Goal: Task Accomplishment & Management: Complete application form

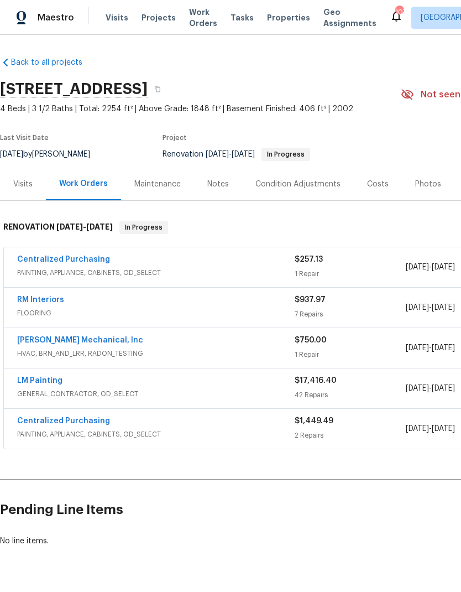
click at [45, 296] on link "RM Interiors" at bounding box center [40, 300] width 47 height 8
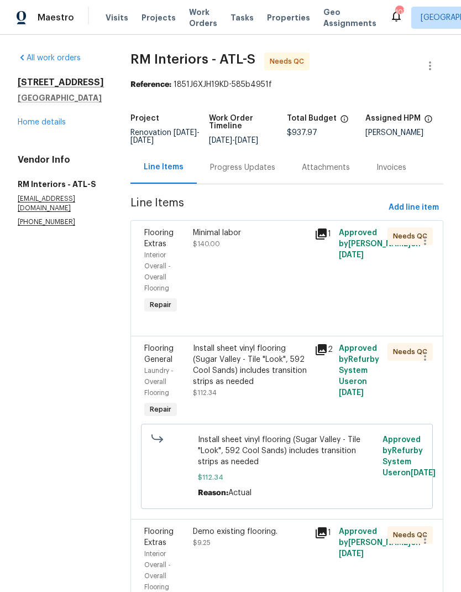
click at [222, 168] on div "Progress Updates" at bounding box center [242, 167] width 65 height 11
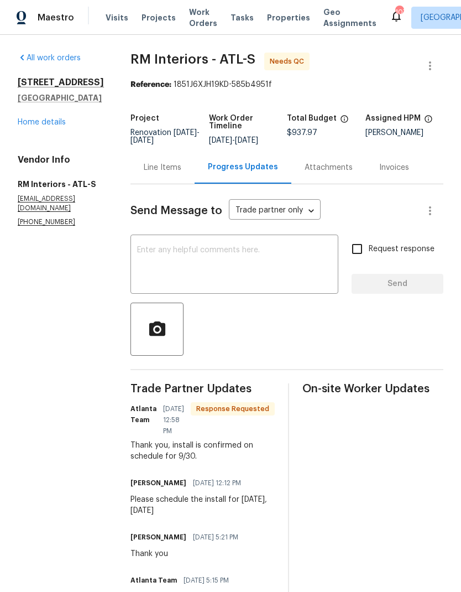
click at [148, 163] on div "Line Items" at bounding box center [163, 167] width 38 height 11
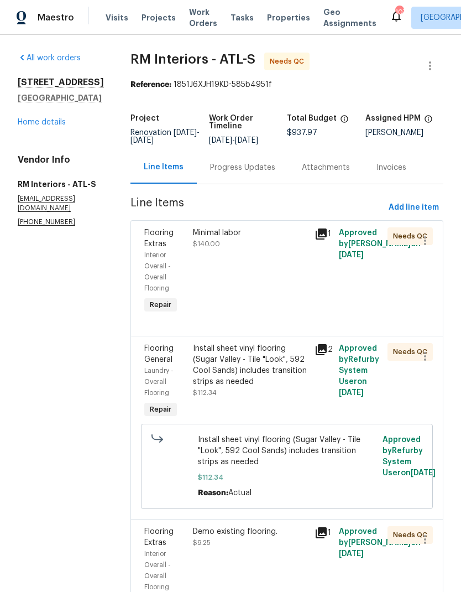
click at [281, 294] on div "Minimal labor $140.00" at bounding box center [251, 271] width 122 height 95
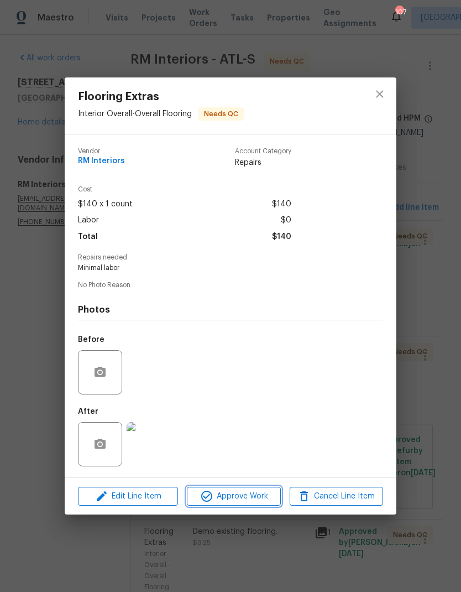
click at [251, 495] on span "Approve Work" at bounding box center [233, 497] width 87 height 14
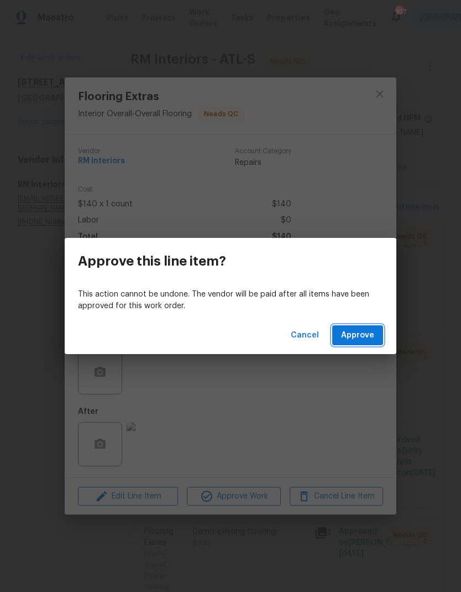
click at [368, 334] on span "Approve" at bounding box center [357, 336] width 33 height 14
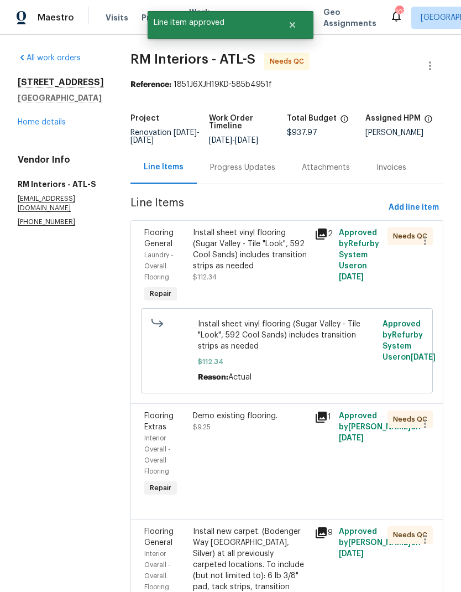
click at [273, 278] on div "Install sheet vinyl flooring (Sugar Valley - Tile "Look", 592 Cool Sands) inclu…" at bounding box center [250, 254] width 115 height 55
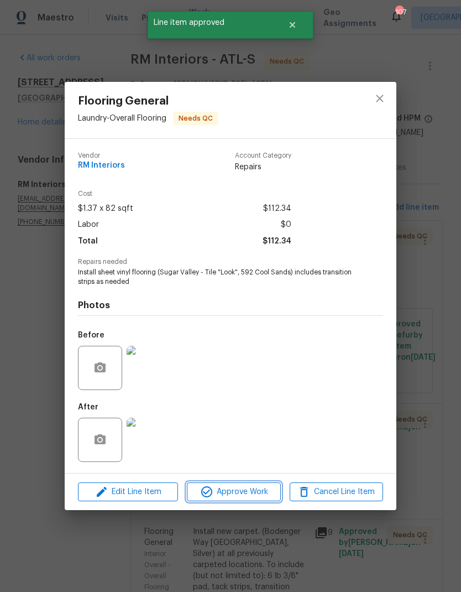
click at [248, 494] on span "Approve Work" at bounding box center [233, 492] width 87 height 14
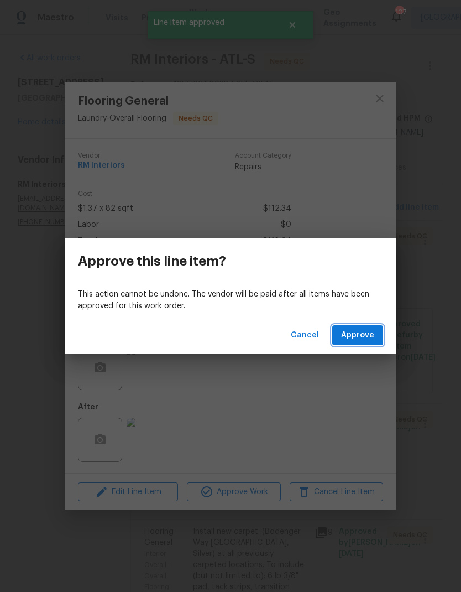
click at [372, 335] on span "Approve" at bounding box center [357, 336] width 33 height 14
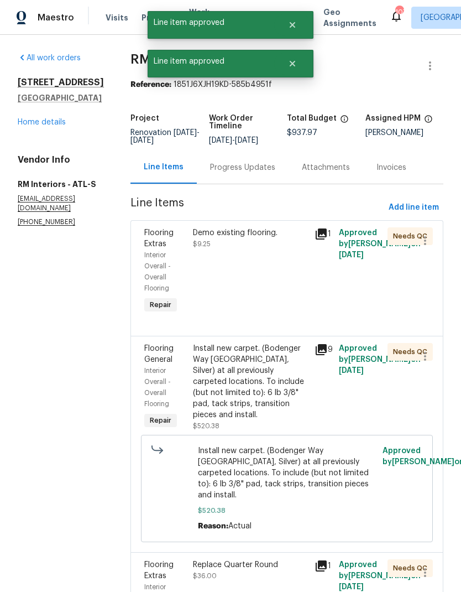
click at [268, 291] on div "Demo existing flooring. $9.25" at bounding box center [251, 271] width 122 height 95
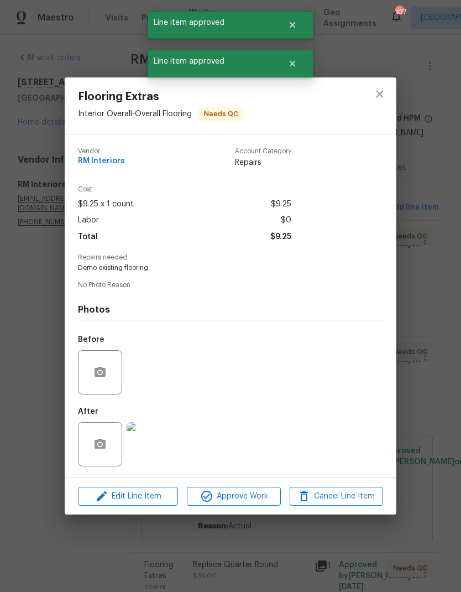
click at [252, 498] on span "Approve Work" at bounding box center [233, 497] width 87 height 14
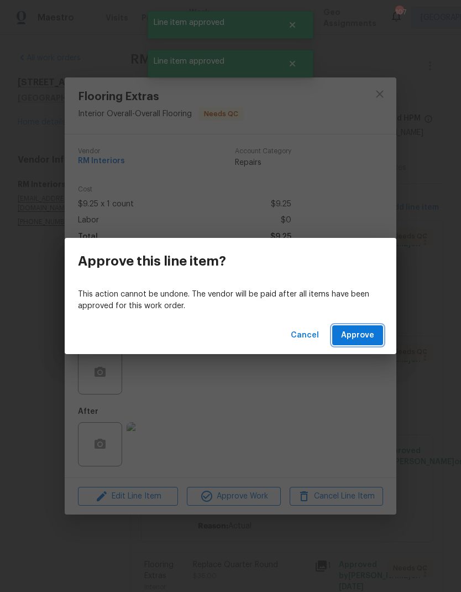
click at [374, 337] on span "Approve" at bounding box center [357, 336] width 33 height 14
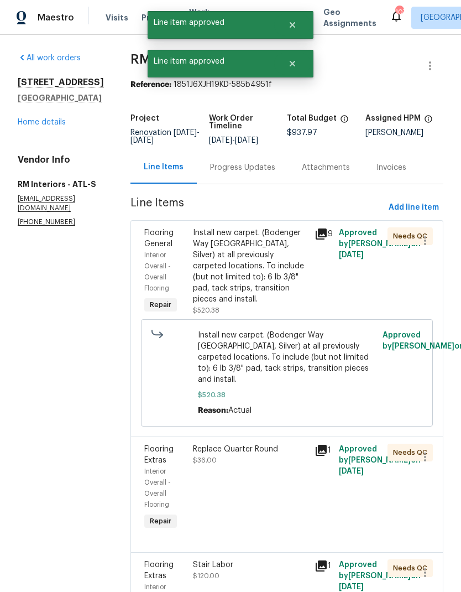
click at [269, 277] on div "Install new carpet. (Bodenger Way 945 Winter Ash, Silver) at all previously car…" at bounding box center [250, 265] width 115 height 77
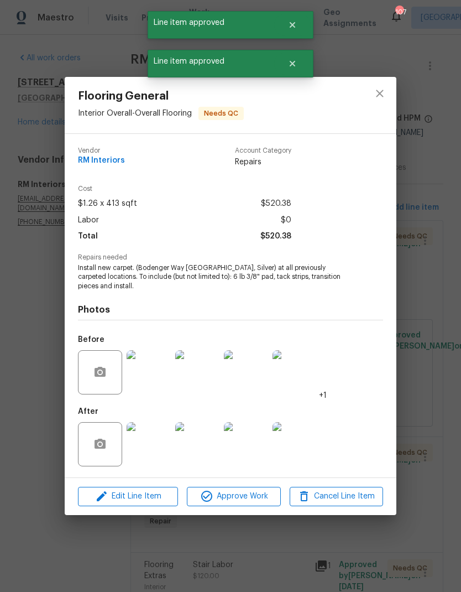
click at [249, 500] on span "Approve Work" at bounding box center [233, 497] width 87 height 14
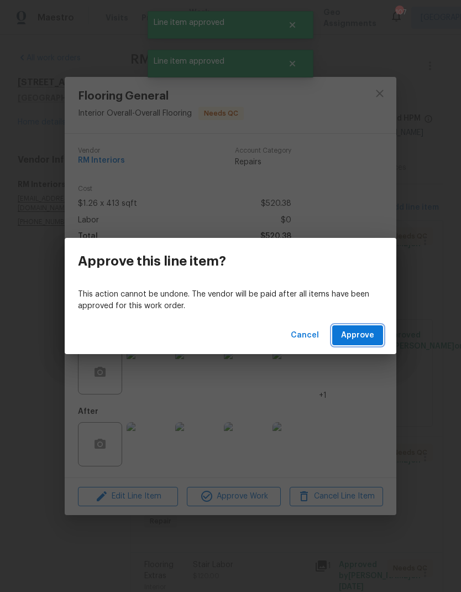
click at [360, 334] on span "Approve" at bounding box center [357, 336] width 33 height 14
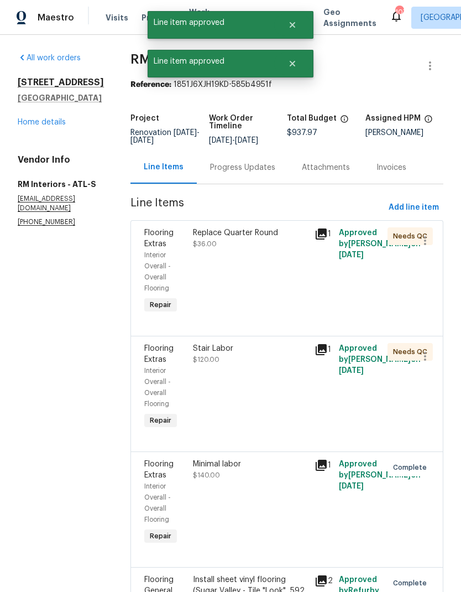
click at [259, 284] on div "Replace Quarter Round $36.00" at bounding box center [251, 271] width 122 height 95
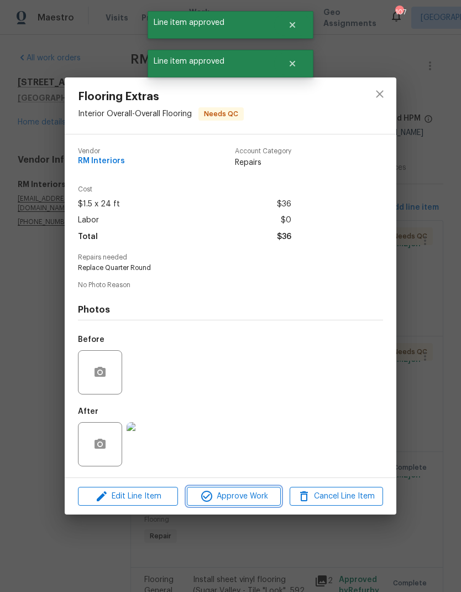
click at [253, 496] on span "Approve Work" at bounding box center [233, 497] width 87 height 14
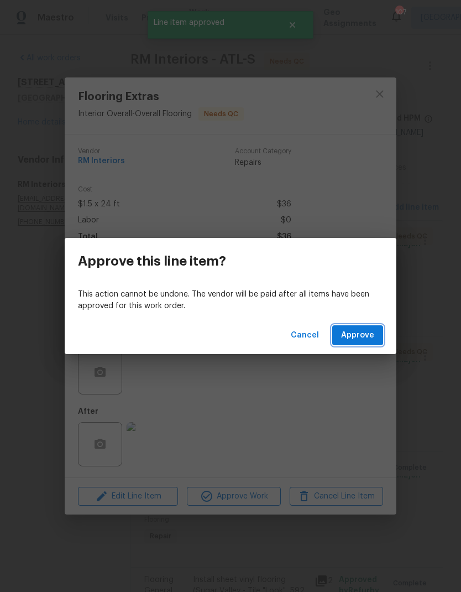
click at [363, 330] on span "Approve" at bounding box center [357, 336] width 33 height 14
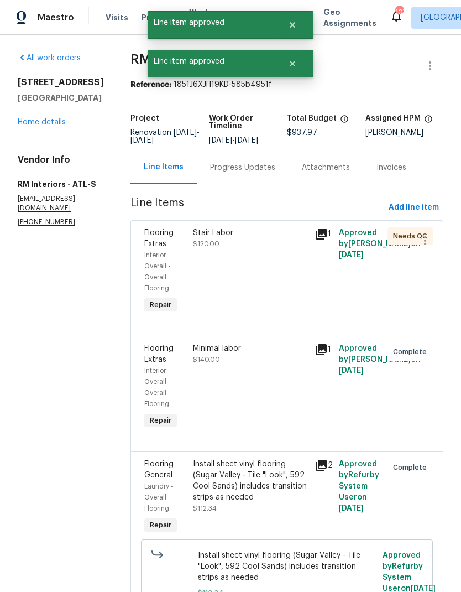
click at [257, 288] on div "Stair Labor $120.00" at bounding box center [251, 271] width 122 height 95
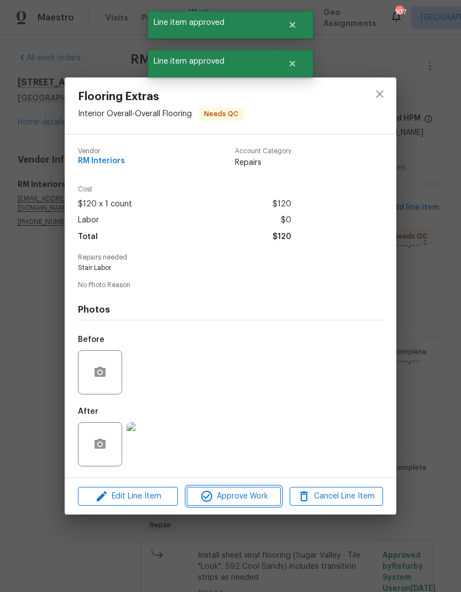
click at [248, 501] on span "Approve Work" at bounding box center [233, 497] width 87 height 14
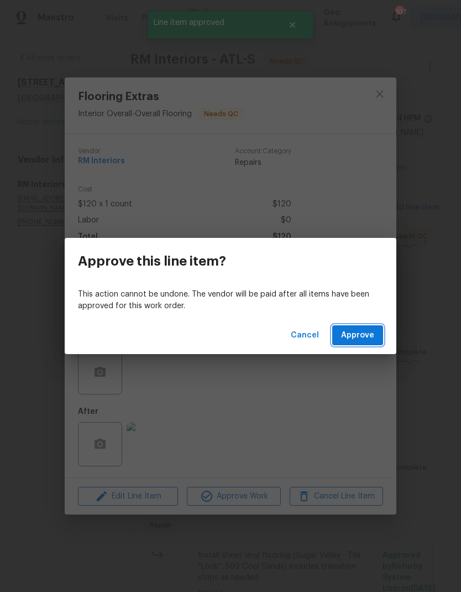
click at [372, 329] on span "Approve" at bounding box center [357, 336] width 33 height 14
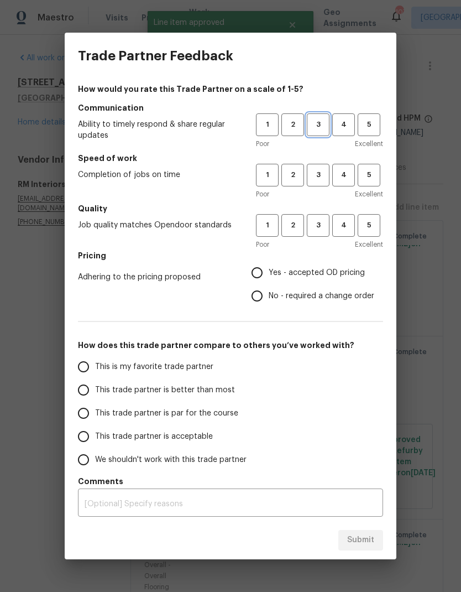
click at [315, 124] on span "3" at bounding box center [318, 124] width 20 height 13
click at [314, 180] on span "3" at bounding box center [318, 175] width 20 height 13
click at [325, 232] on button "3" at bounding box center [318, 225] width 23 height 23
click at [265, 276] on input "Yes - accepted OD pricing" at bounding box center [257, 272] width 23 height 23
radio input "true"
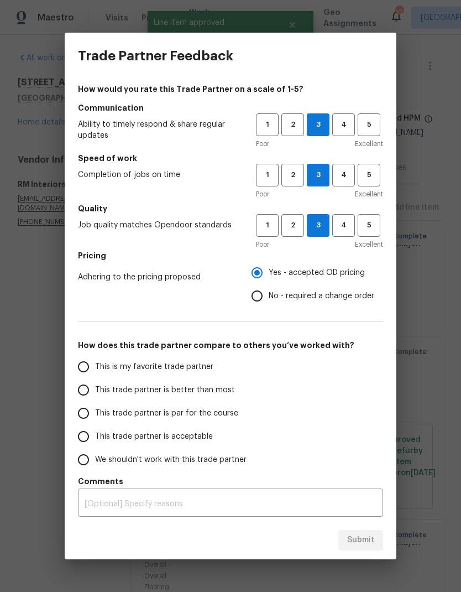
click at [183, 368] on span "This is my favorite trade partner" at bounding box center [154, 367] width 118 height 12
click at [95, 368] on input "This is my favorite trade partner" at bounding box center [83, 366] width 23 height 23
click at [366, 539] on span "Submit" at bounding box center [360, 540] width 27 height 14
radio input "true"
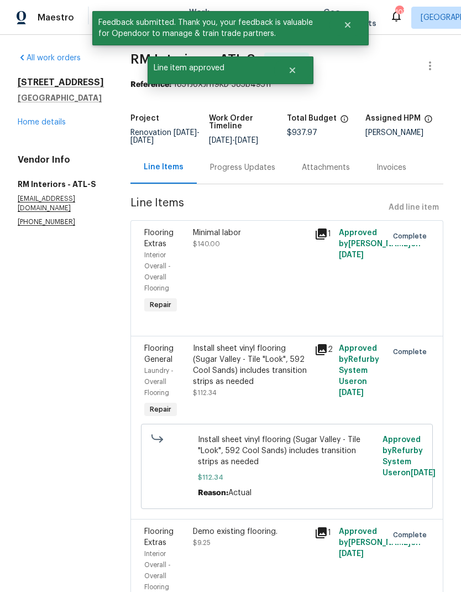
click at [50, 126] on link "Home details" at bounding box center [42, 122] width 48 height 8
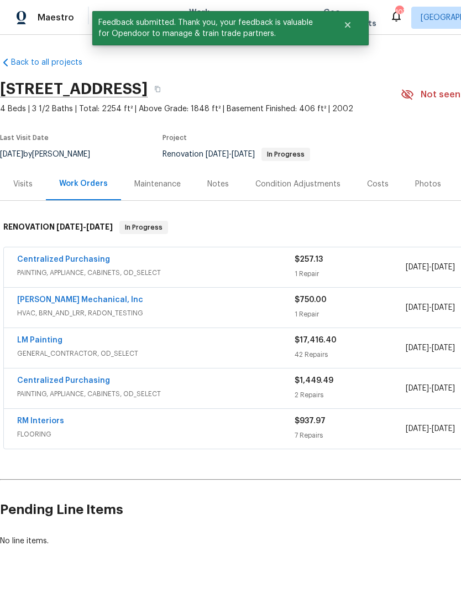
click at [69, 262] on link "Centralized Purchasing" at bounding box center [63, 260] width 93 height 8
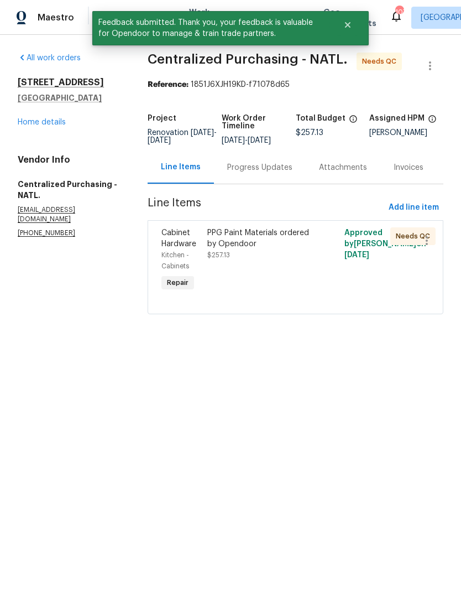
click at [282, 269] on div "PPG Paint Materials ordered by Opendoor $257.13" at bounding box center [261, 260] width 115 height 73
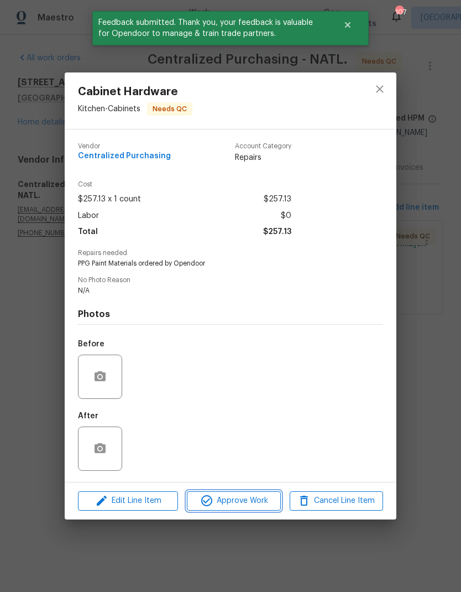
click at [253, 498] on span "Approve Work" at bounding box center [233, 501] width 87 height 14
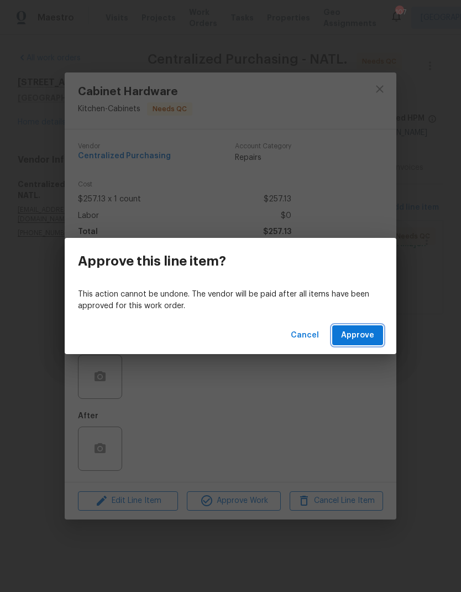
click at [366, 336] on span "Approve" at bounding box center [357, 336] width 33 height 14
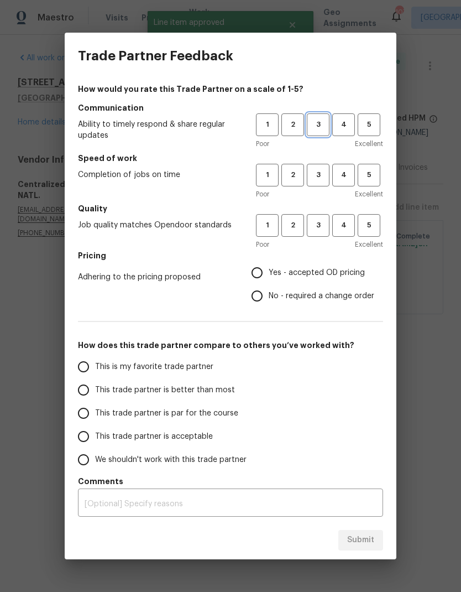
click at [313, 126] on span "3" at bounding box center [318, 124] width 20 height 13
click at [314, 178] on span "3" at bounding box center [318, 175] width 20 height 13
click at [327, 236] on button "3" at bounding box center [318, 225] width 23 height 23
click at [267, 273] on input "Yes - accepted OD pricing" at bounding box center [257, 272] width 23 height 23
radio input "true"
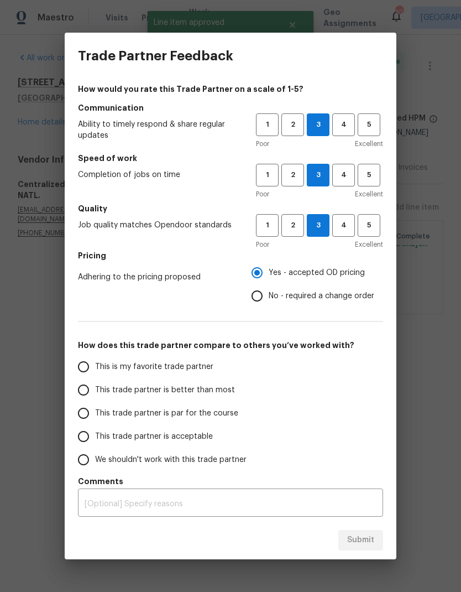
click at [126, 369] on span "This is my favorite trade partner" at bounding box center [154, 367] width 118 height 12
click at [95, 369] on input "This is my favorite trade partner" at bounding box center [83, 366] width 23 height 23
click at [365, 544] on span "Submit" at bounding box center [360, 540] width 27 height 14
radio input "true"
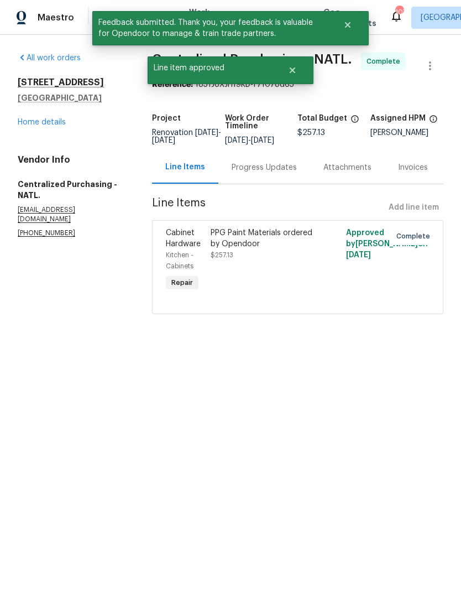
click at [55, 118] on link "Home details" at bounding box center [42, 122] width 48 height 8
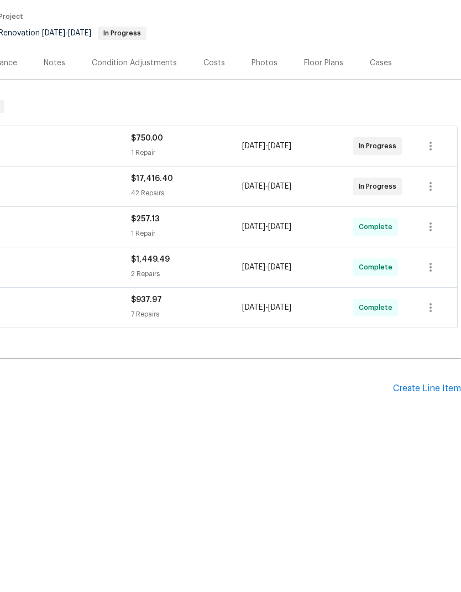
scroll to position [0, 164]
click at [420, 505] on div "Create Line Item" at bounding box center [427, 510] width 68 height 11
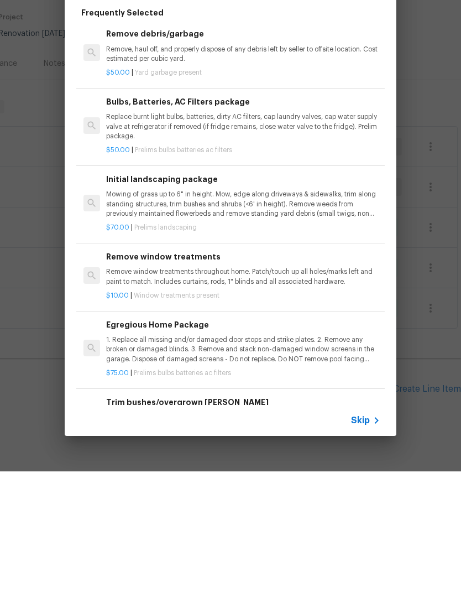
click at [365, 536] on span "Skip" at bounding box center [360, 541] width 19 height 11
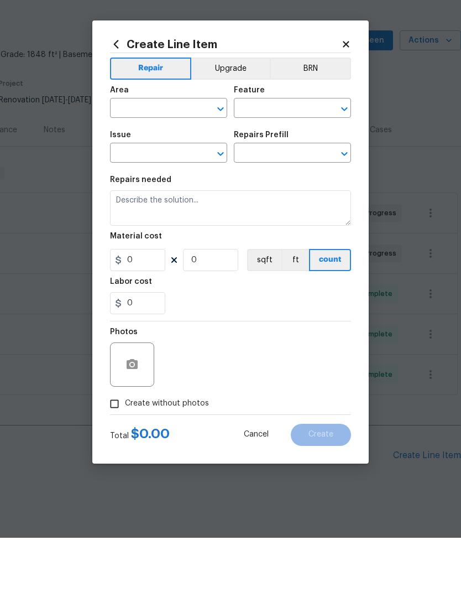
click at [189, 155] on input "text" at bounding box center [153, 163] width 86 height 17
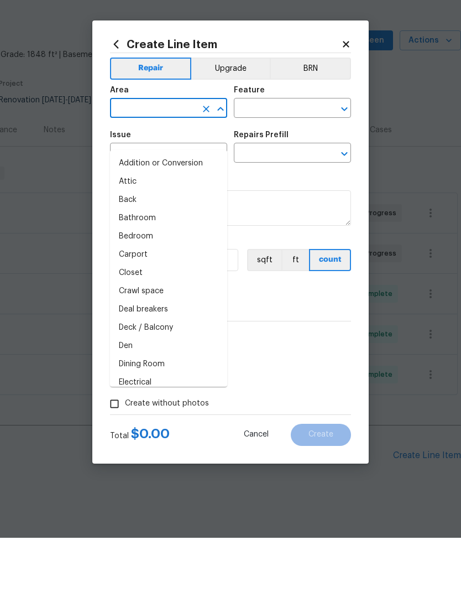
scroll to position [29, 0]
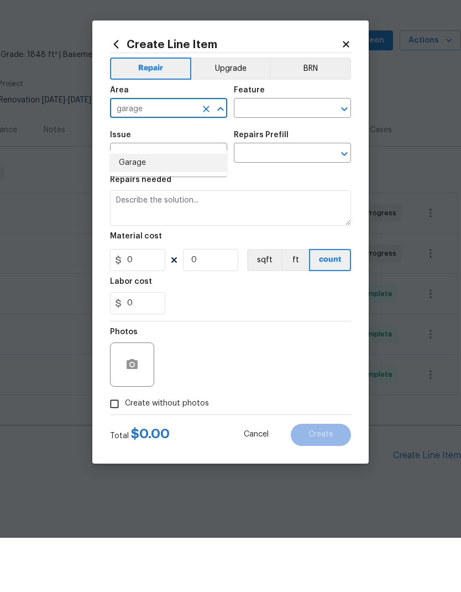
click at [175, 208] on li "Garage" at bounding box center [168, 217] width 117 height 18
type input "Garage"
click at [263, 155] on input "text" at bounding box center [277, 163] width 86 height 17
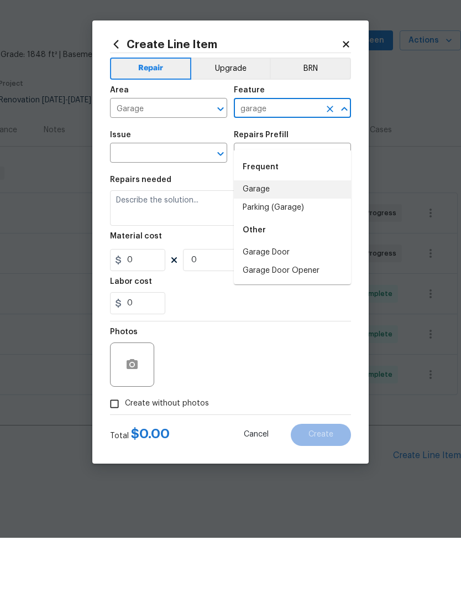
click at [259, 235] on li "Garage" at bounding box center [292, 244] width 117 height 18
type input "Garage"
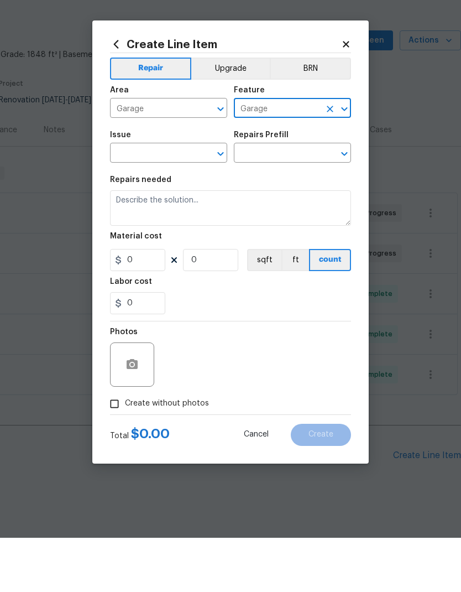
click at [171, 200] on input "text" at bounding box center [153, 208] width 86 height 17
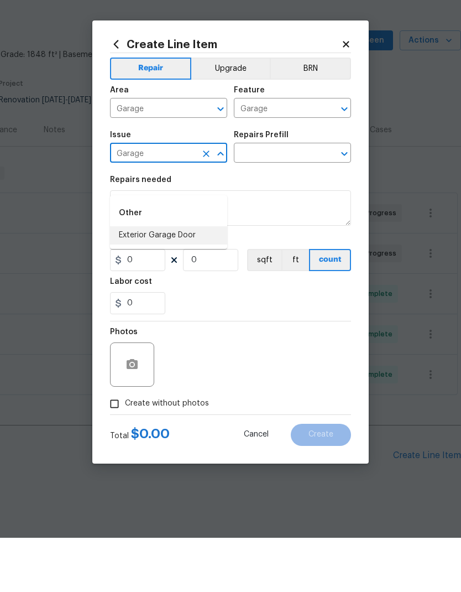
click at [179, 280] on li "Exterior Garage Door" at bounding box center [168, 289] width 117 height 18
type input "Exterior Garage Door"
click at [260, 200] on input "text" at bounding box center [277, 208] width 86 height 17
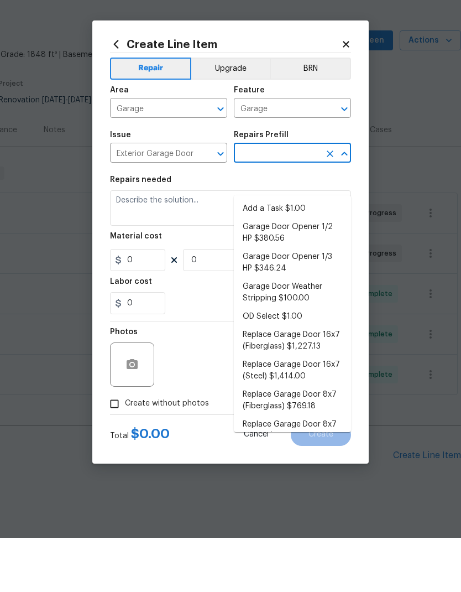
scroll to position [0, 0]
click at [254, 254] on li "Add a Task $1.00" at bounding box center [292, 263] width 117 height 18
type input "Add a Task $1.00"
type input "Interior Door"
type textarea "HPM to detail"
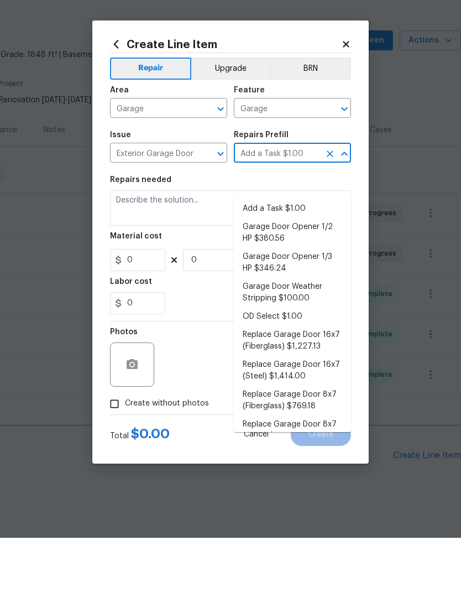
type input "1"
type input "Add a Task $1.00"
type input "1"
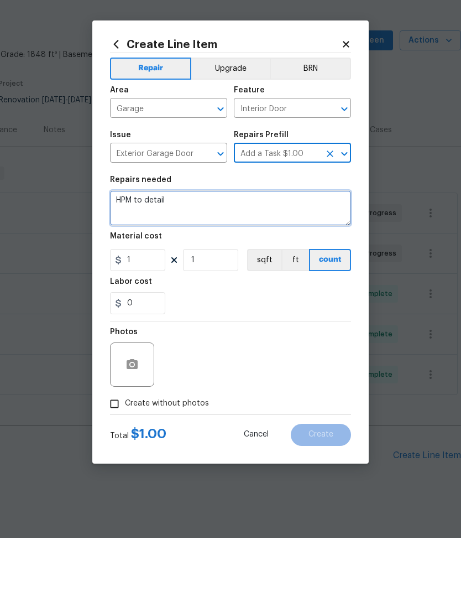
click at [211, 245] on textarea "HPM to detail" at bounding box center [230, 262] width 241 height 35
type textarea "H"
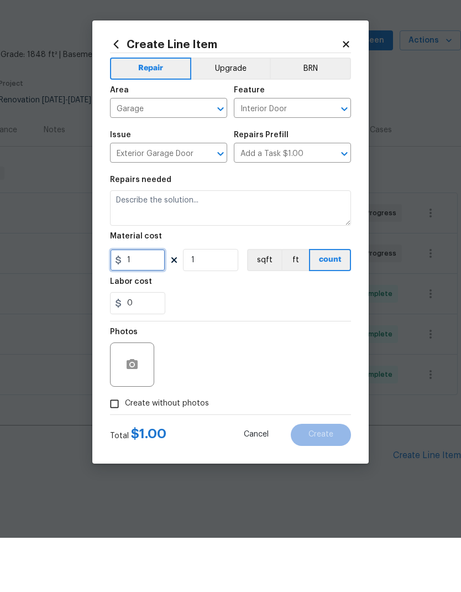
click at [139, 303] on input "1" at bounding box center [137, 314] width 55 height 22
type input "125"
click at [135, 413] on icon "button" at bounding box center [132, 418] width 11 height 10
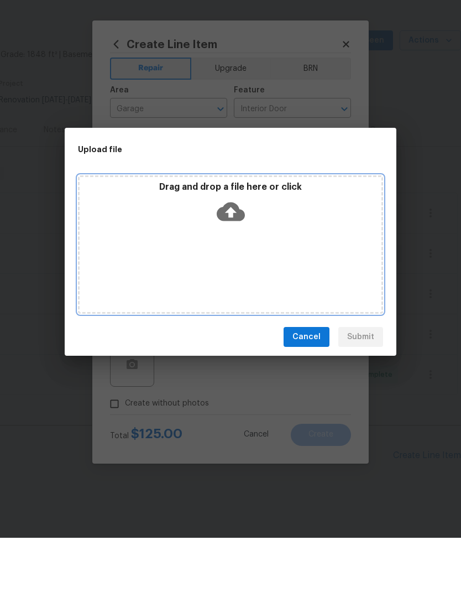
click at [278, 262] on div "Drag and drop a file here or click" at bounding box center [230, 299] width 305 height 138
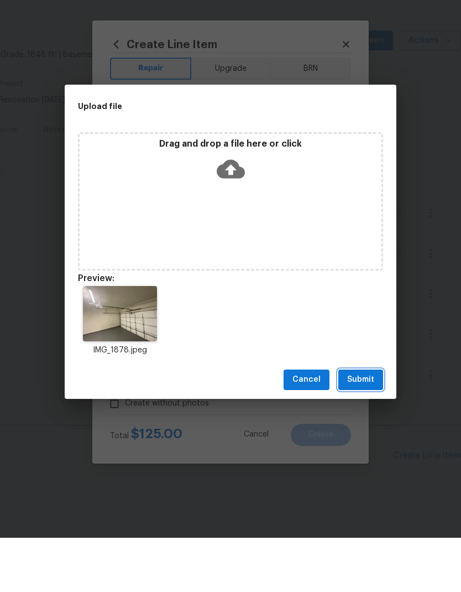
click at [366, 427] on span "Submit" at bounding box center [360, 434] width 27 height 14
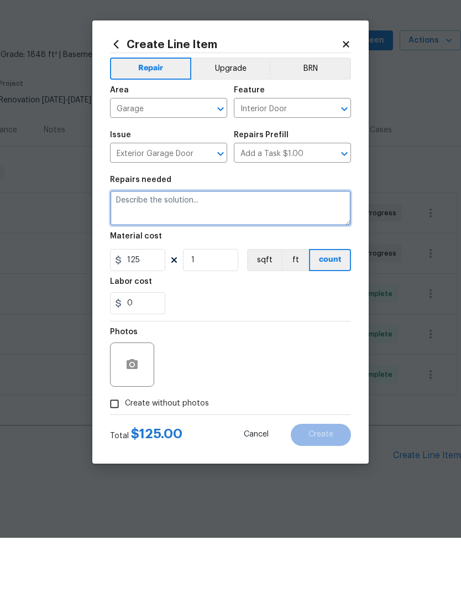
click at [190, 245] on textarea at bounding box center [230, 262] width 241 height 35
click at [152, 245] on textarea "The gate in the gate opener are currently not responding to prompt" at bounding box center [230, 262] width 241 height 35
click at [238, 245] on textarea "The gate or the gate opener are currently not responding to prompt" at bounding box center [230, 262] width 241 height 35
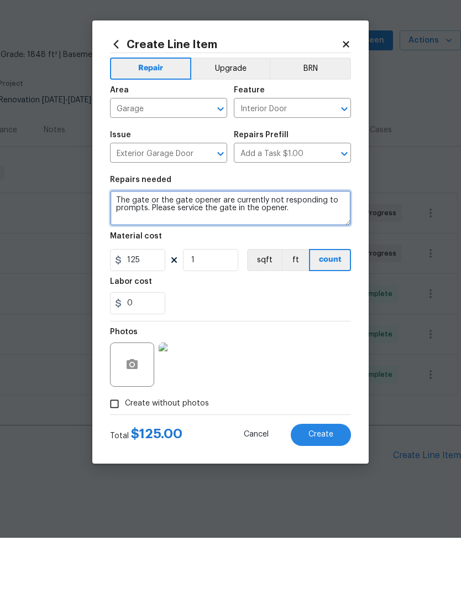
click at [242, 245] on textarea "The gate or the gate opener are currently not responding to prompts. Please ser…" at bounding box center [230, 262] width 241 height 35
type textarea "The gate or the gate opener are currently not responding to prompts. Please ser…"
click at [331, 485] on span "Create" at bounding box center [321, 489] width 25 height 8
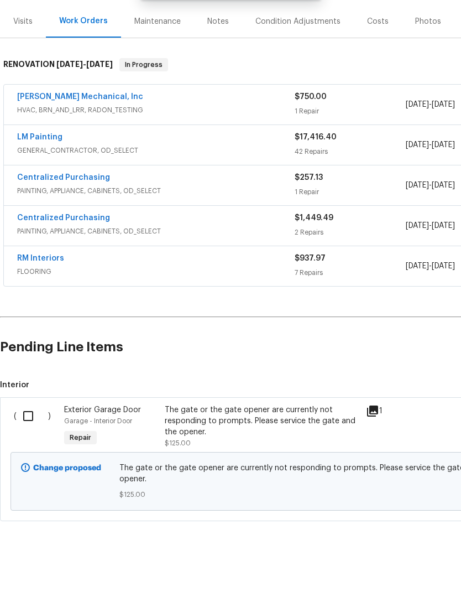
scroll to position [123, 0]
click at [32, 444] on input "checkbox" at bounding box center [33, 455] width 32 height 23
checkbox input "true"
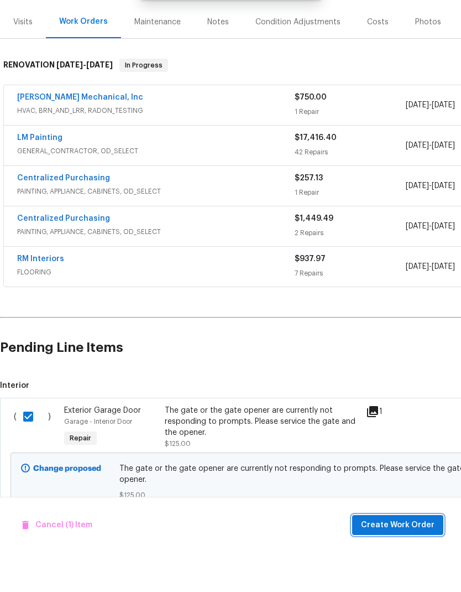
click at [405, 558] on span "Create Work Order" at bounding box center [398, 565] width 74 height 14
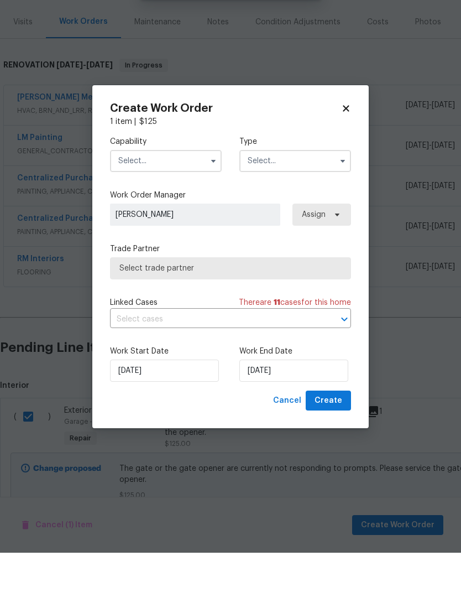
click at [175, 189] on input "text" at bounding box center [166, 200] width 112 height 22
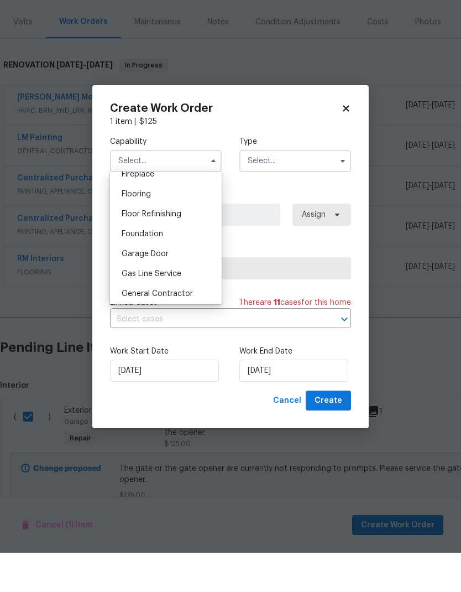
scroll to position [440, 0]
click at [162, 263] on div "Garage Door" at bounding box center [166, 273] width 106 height 20
type input "Garage Door"
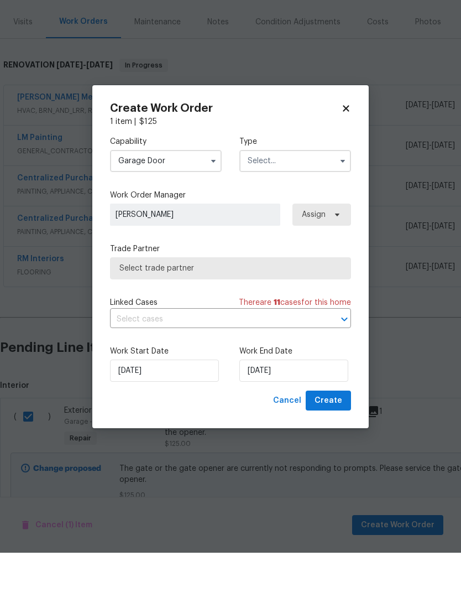
click at [301, 189] on input "text" at bounding box center [296, 200] width 112 height 22
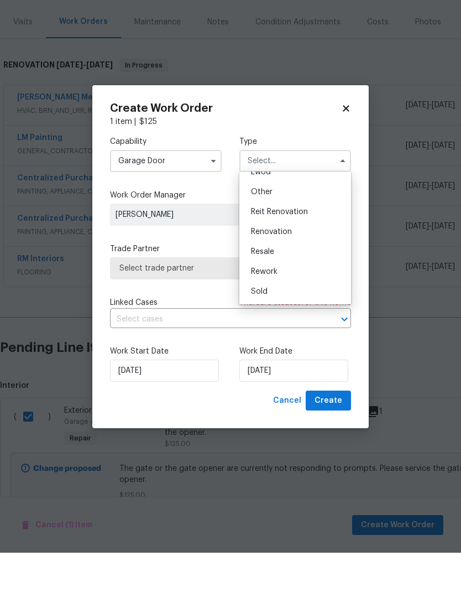
scroll to position [132, 0]
click at [298, 261] on div "Renovation" at bounding box center [295, 271] width 106 height 20
type input "Renovation"
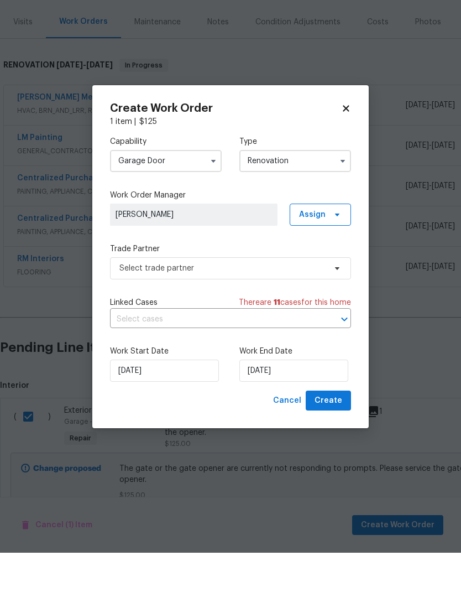
scroll to position [0, 0]
click at [317, 302] on span "Select trade partner" at bounding box center [222, 307] width 206 height 11
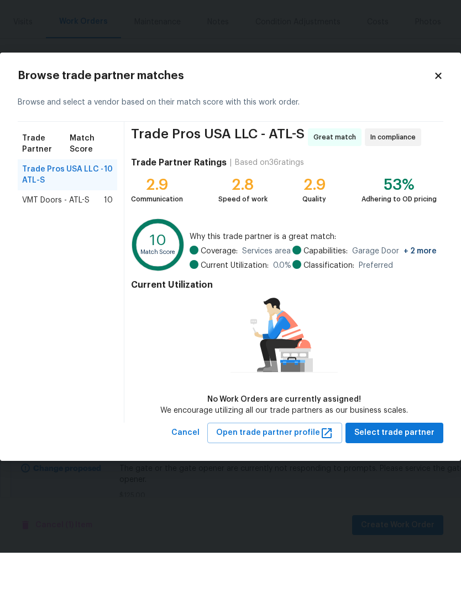
click at [81, 234] on span "VMT Doors - ATL-S" at bounding box center [55, 239] width 67 height 11
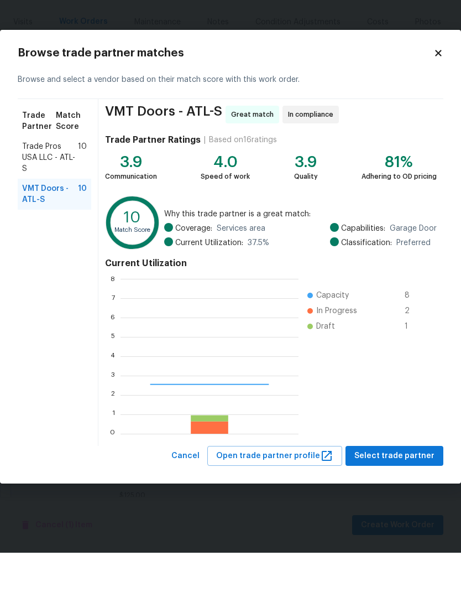
scroll to position [155, 178]
click at [407, 488] on span "Select trade partner" at bounding box center [395, 495] width 80 height 14
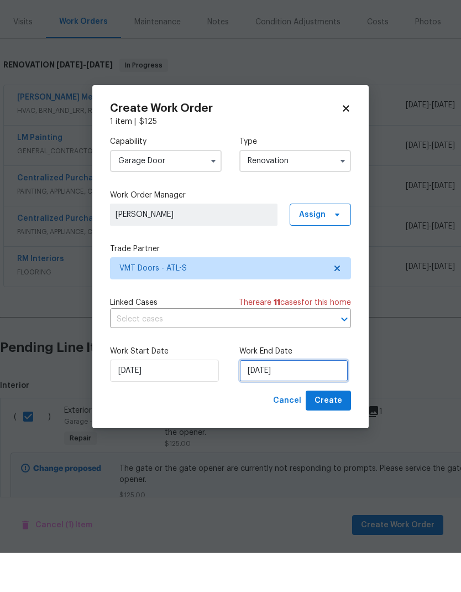
click at [303, 399] on input "[DATE]" at bounding box center [294, 410] width 109 height 22
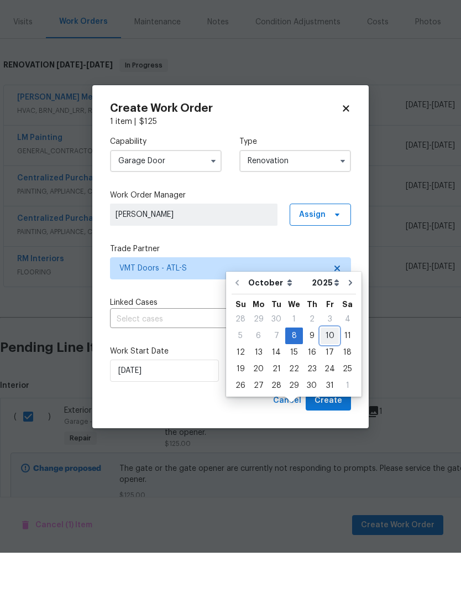
click at [329, 367] on div "10" at bounding box center [330, 374] width 18 height 15
type input "[DATE]"
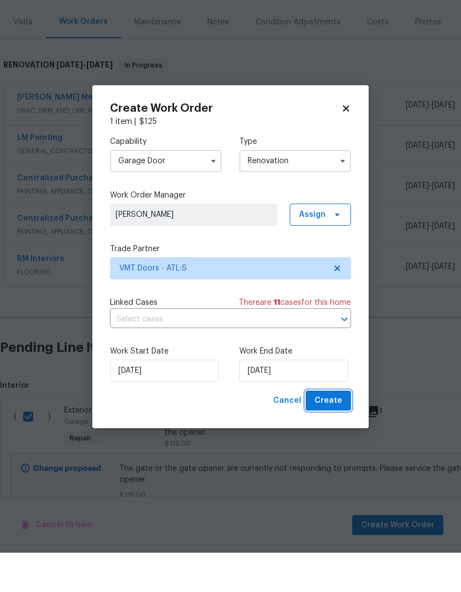
click at [340, 433] on span "Create" at bounding box center [329, 440] width 28 height 14
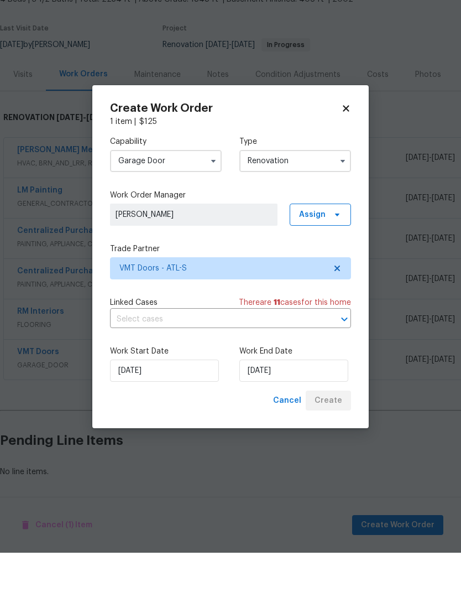
scroll to position [25, 0]
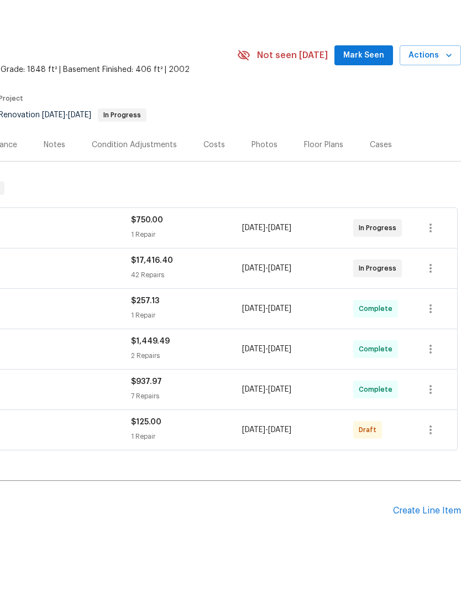
scroll to position [0, 164]
click at [430, 462] on icon "button" at bounding box center [430, 468] width 13 height 13
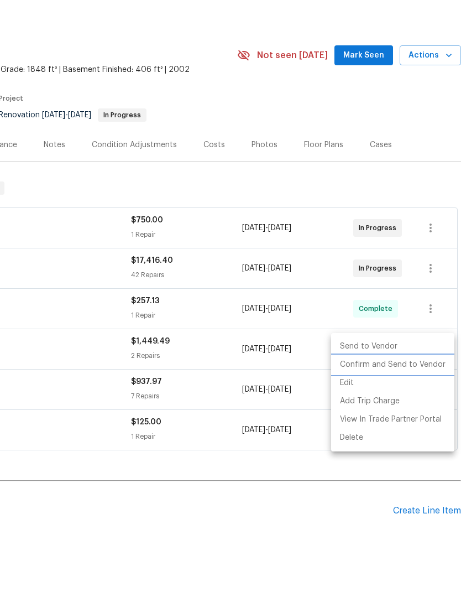
click at [404, 395] on li "Confirm and Send to Vendor" at bounding box center [392, 404] width 123 height 18
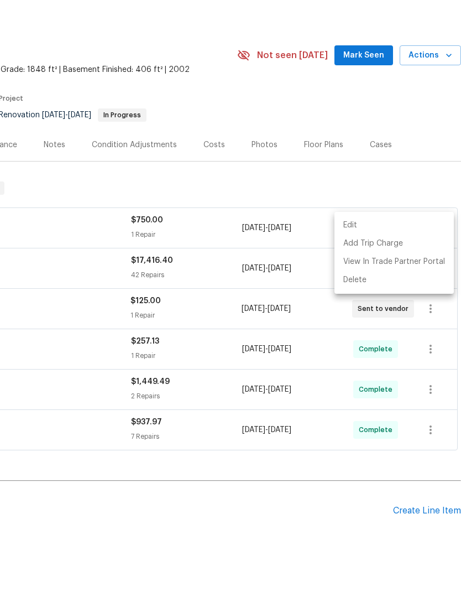
click at [332, 521] on div at bounding box center [230, 296] width 461 height 592
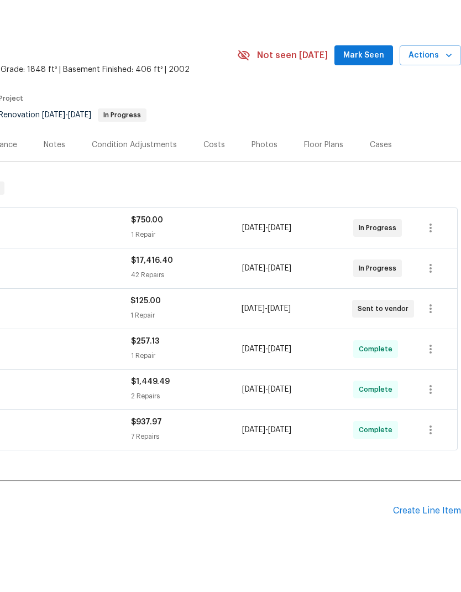
click at [371, 88] on span "Mark Seen" at bounding box center [364, 95] width 41 height 14
